Goal: Task Accomplishment & Management: Manage account settings

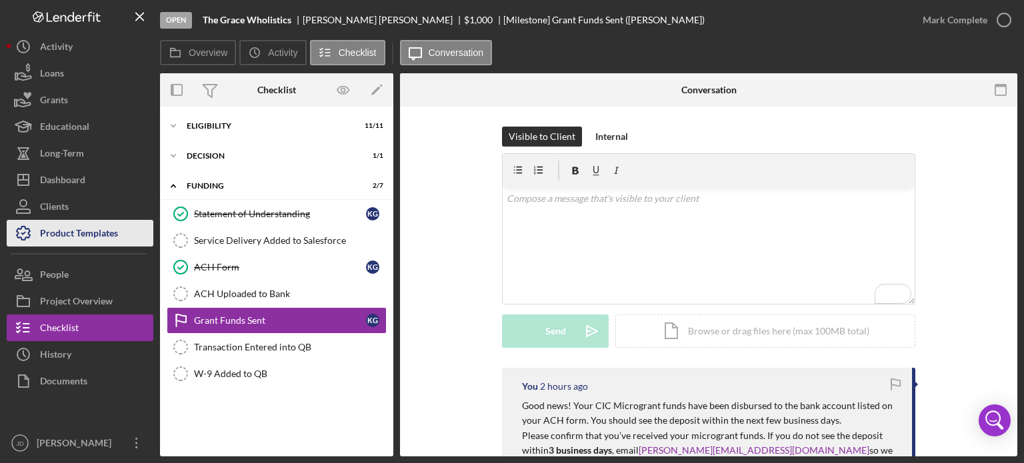
click at [58, 231] on div "Product Templates" at bounding box center [79, 235] width 78 height 30
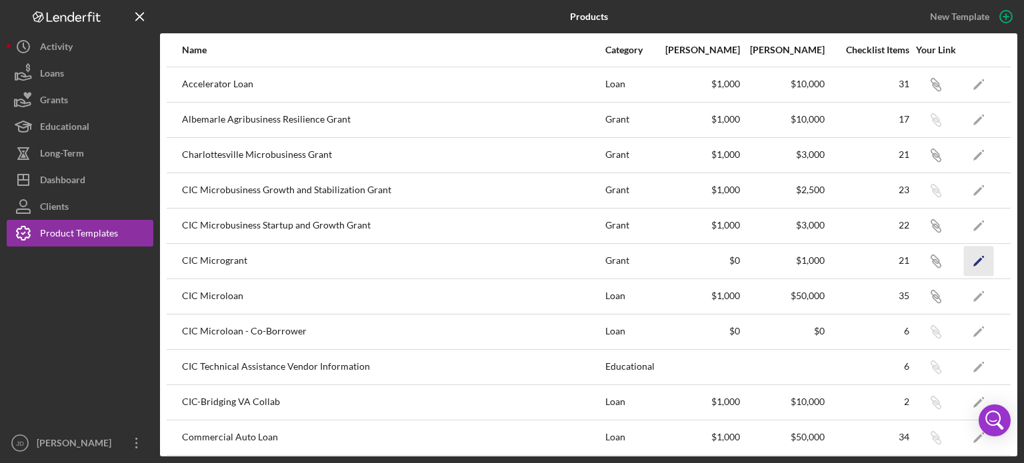
click at [967, 259] on icon "Icon/Edit" at bounding box center [979, 261] width 30 height 30
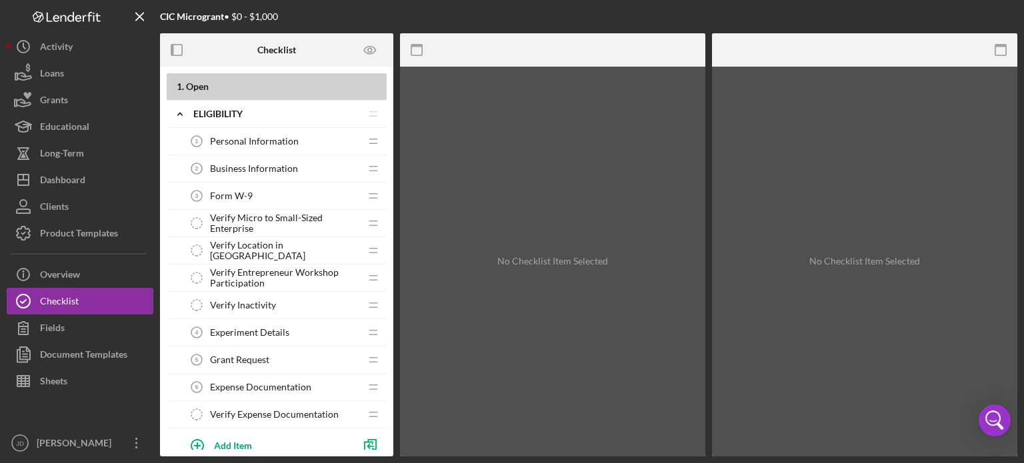
click at [247, 144] on span "Personal Information" at bounding box center [254, 141] width 89 height 11
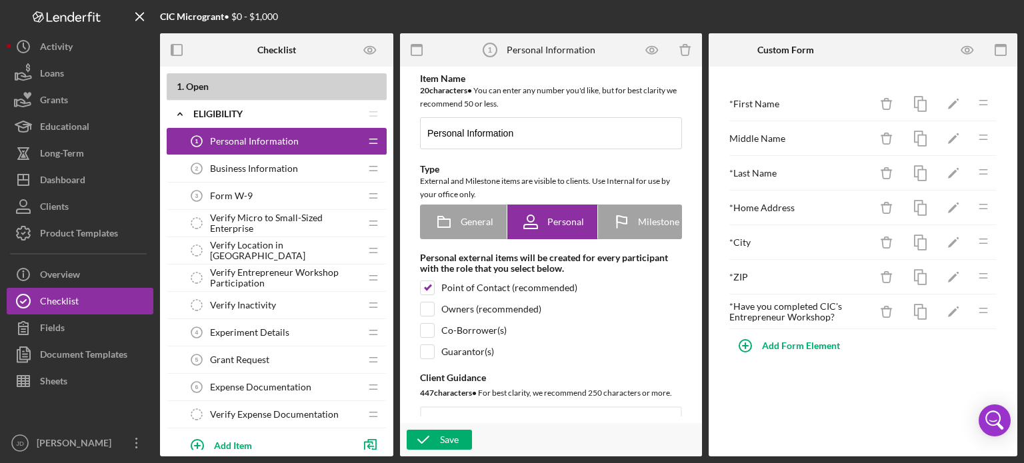
click at [306, 167] on div "Business Information 2 Business Information" at bounding box center [271, 168] width 177 height 27
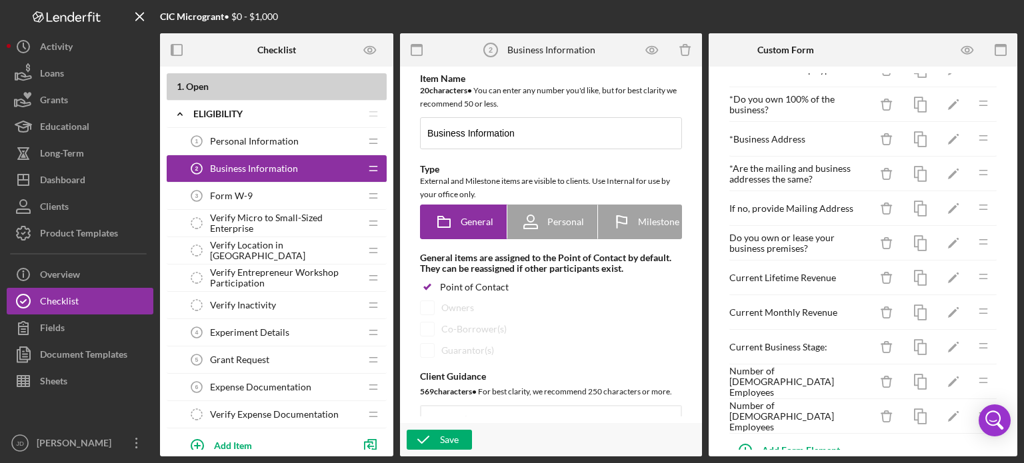
scroll to position [436, 0]
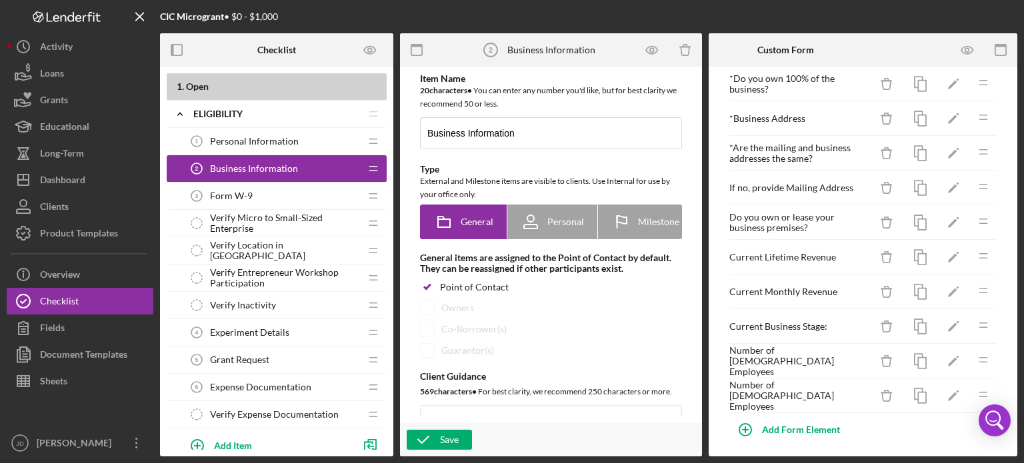
click at [249, 191] on span "Form W-9" at bounding box center [231, 196] width 43 height 11
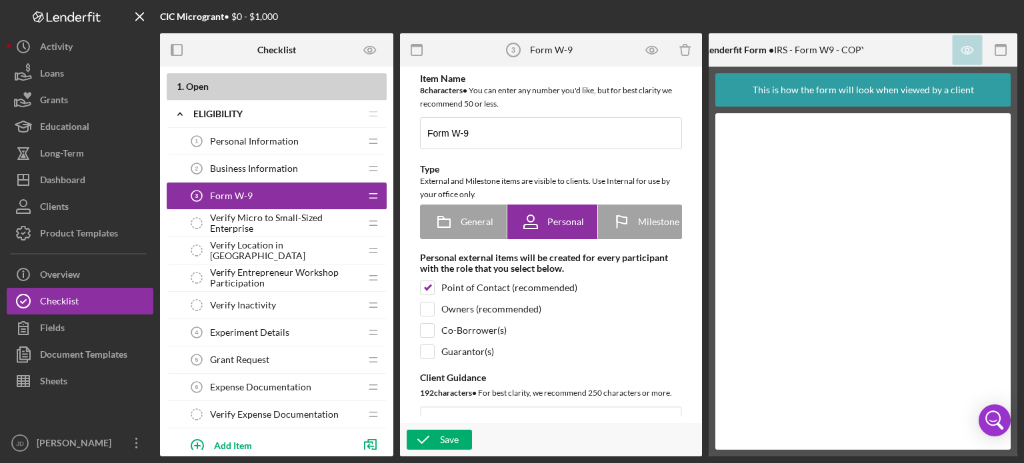
click at [294, 338] on div "Experiment Details 4 Experiment Details" at bounding box center [271, 332] width 177 height 27
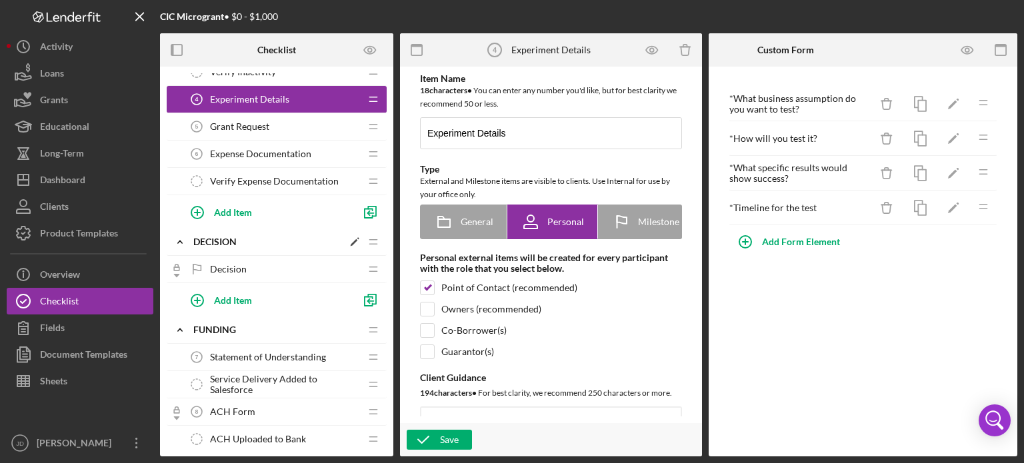
scroll to position [267, 0]
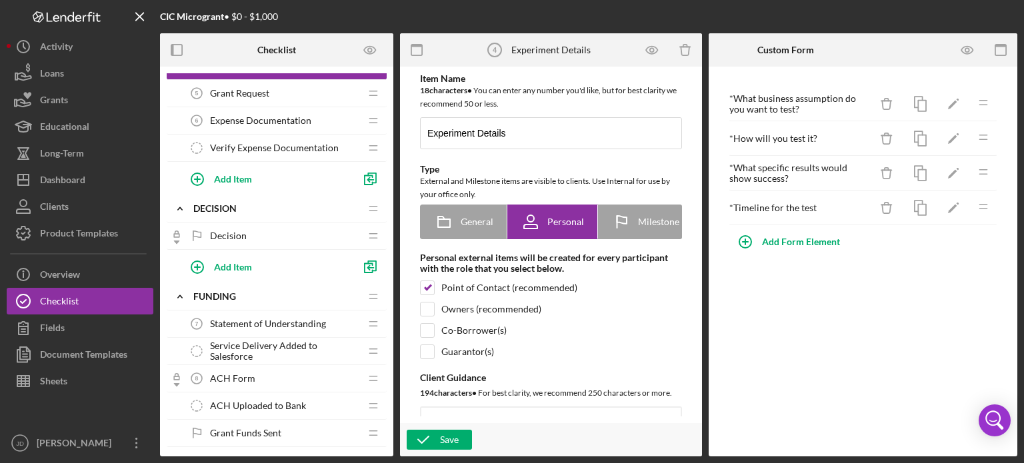
click at [243, 235] on span "Decision" at bounding box center [228, 236] width 37 height 11
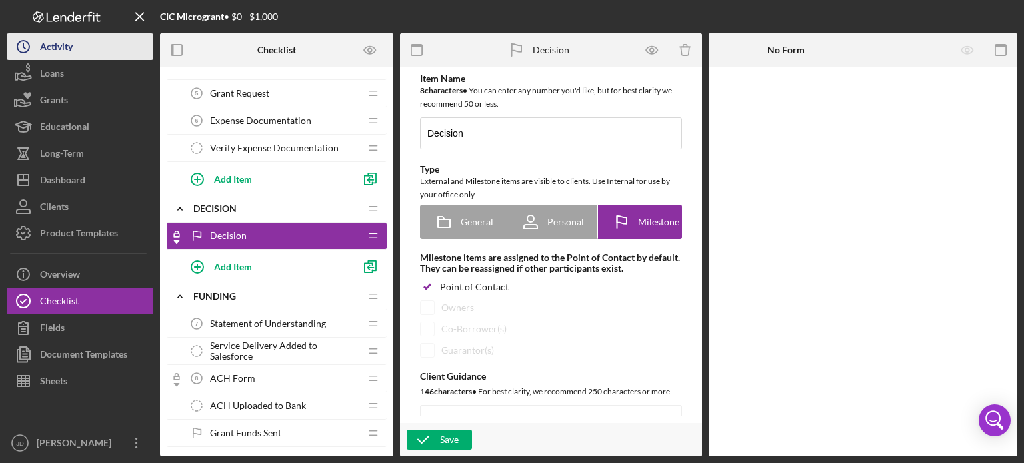
click at [64, 47] on div "Activity" at bounding box center [56, 48] width 33 height 30
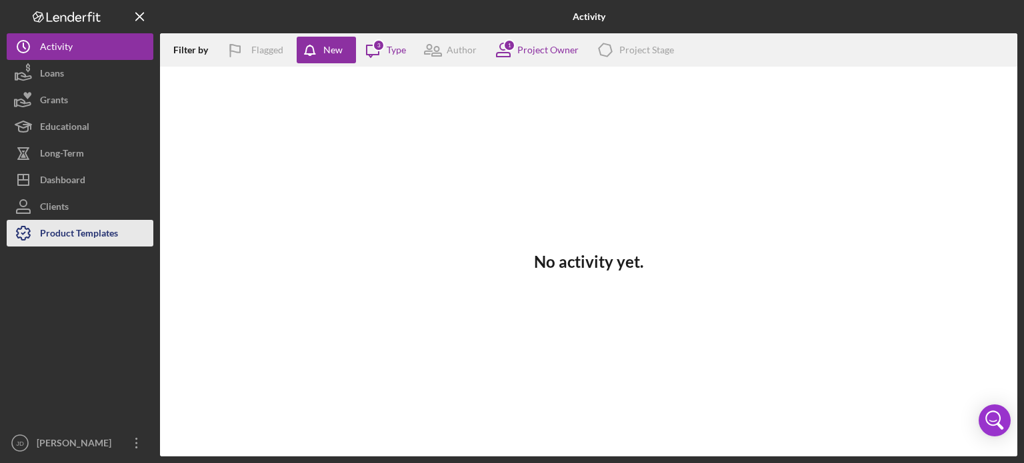
click at [61, 234] on div "Product Templates" at bounding box center [79, 235] width 78 height 30
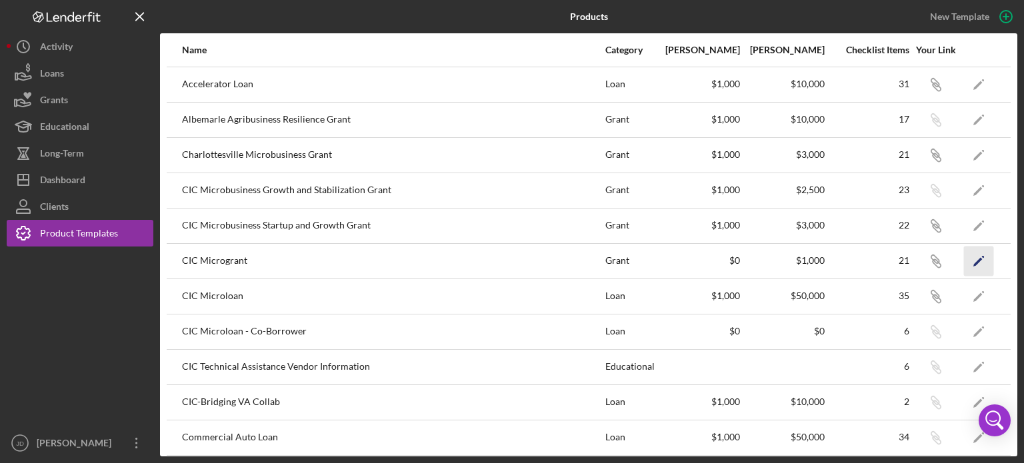
click at [973, 261] on polygon "button" at bounding box center [977, 261] width 9 height 9
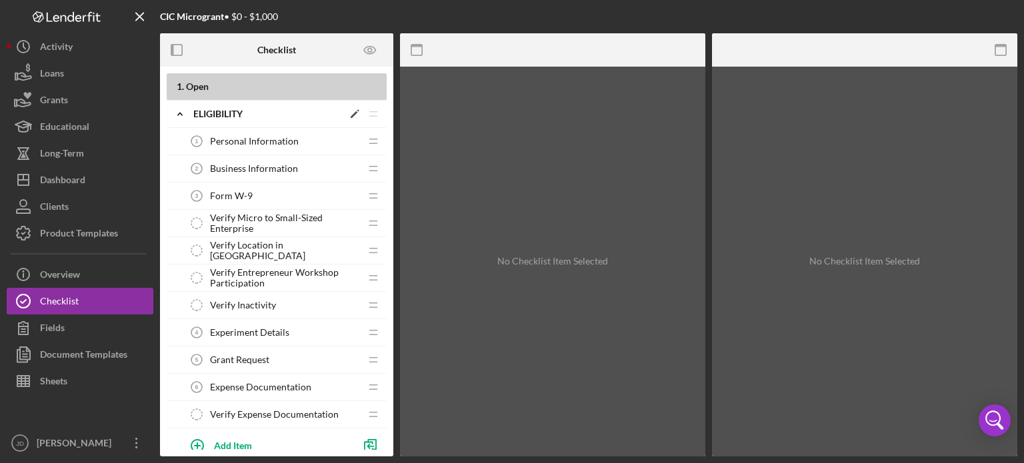
click at [179, 114] on icon "Icon/Expander" at bounding box center [180, 114] width 27 height 27
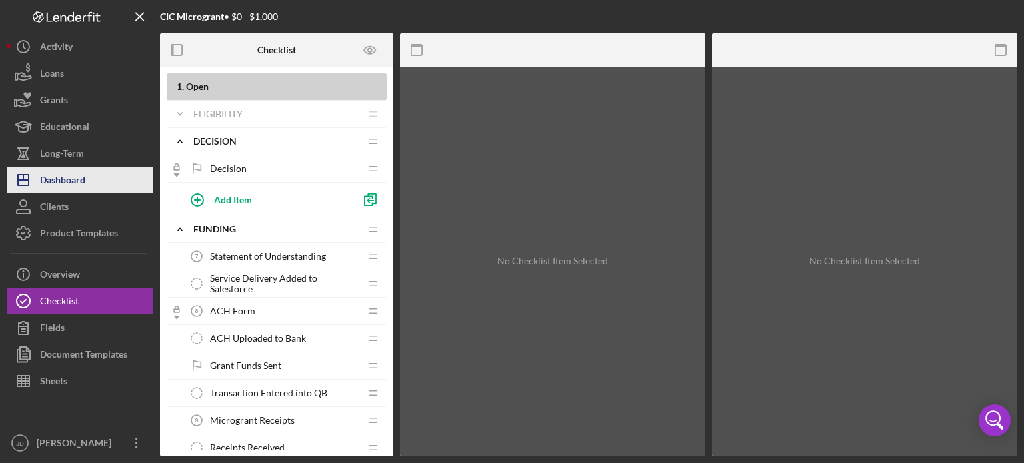
click at [59, 180] on div "Dashboard" at bounding box center [62, 182] width 45 height 30
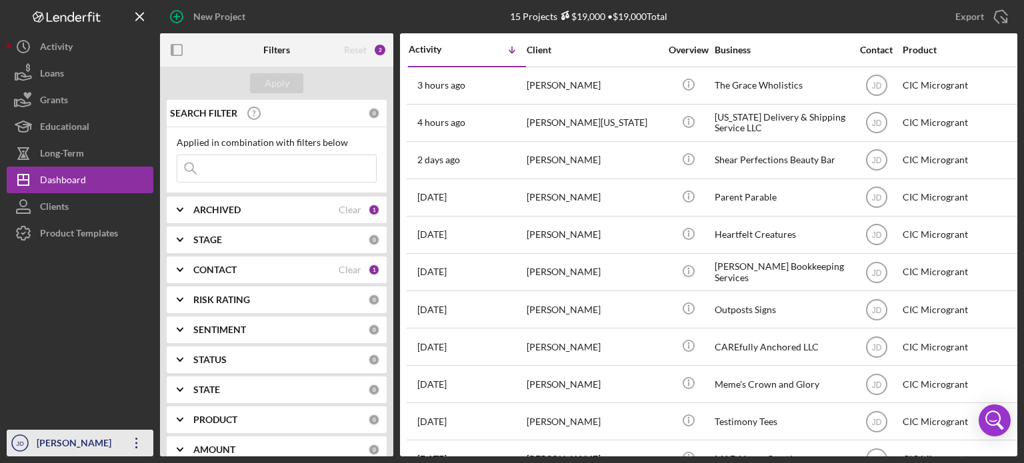
click at [134, 446] on icon "Icon/Overflow" at bounding box center [136, 443] width 33 height 33
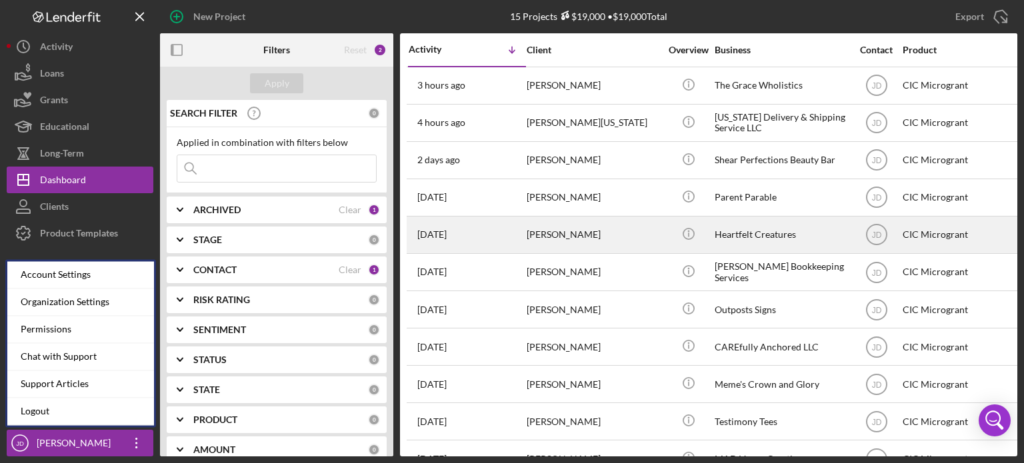
click at [569, 228] on div "[PERSON_NAME]" at bounding box center [593, 234] width 133 height 35
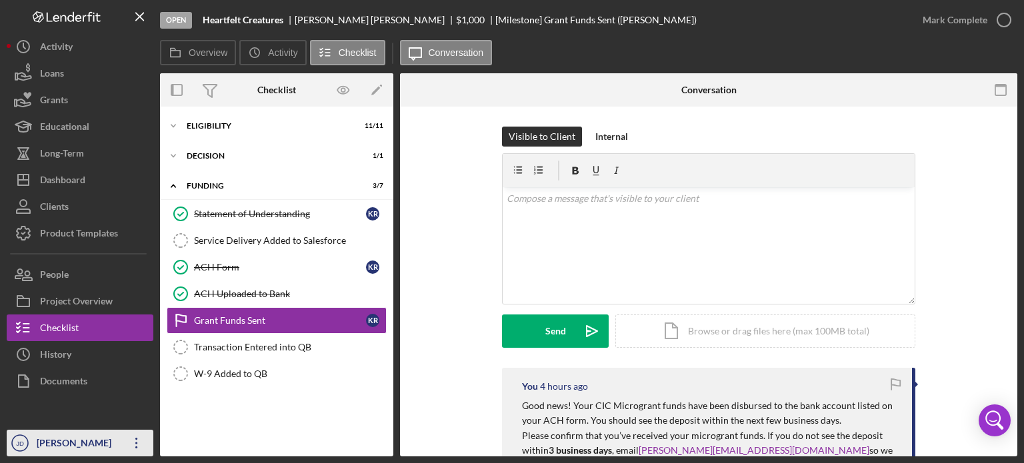
click at [134, 450] on icon "Icon/Overflow" at bounding box center [136, 443] width 33 height 33
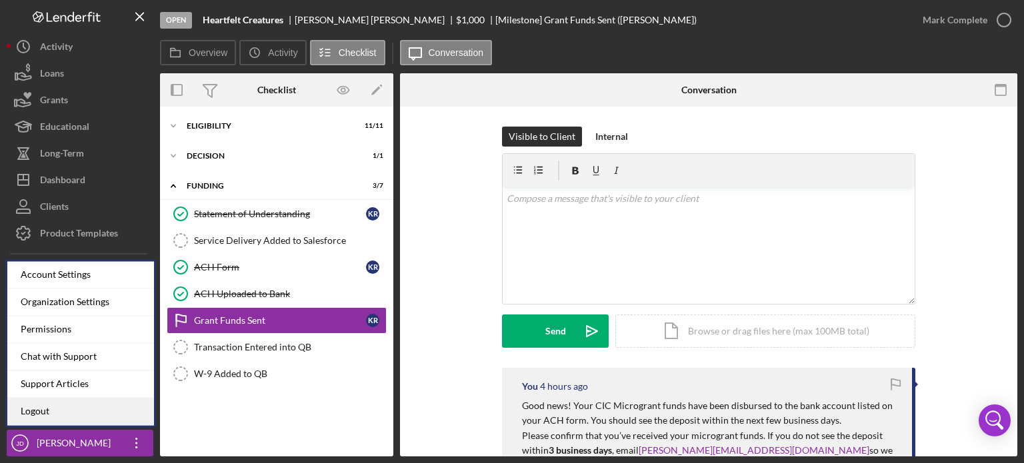
click at [73, 415] on link "Logout" at bounding box center [80, 411] width 147 height 27
